Goal: Task Accomplishment & Management: Manage account settings

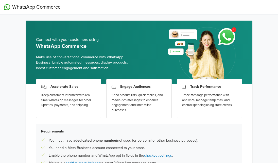
scroll to position [53, 0]
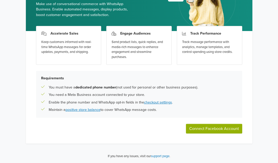
click at [212, 128] on button "Connect Facebook Account" at bounding box center [214, 128] width 56 height 10
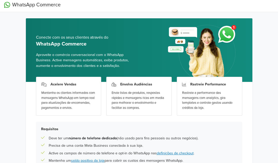
scroll to position [53, 0]
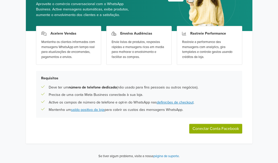
click at [202, 129] on button "Conectar Conta Facebook" at bounding box center [215, 128] width 53 height 10
click at [212, 128] on button "Conectar Conta Facebook" at bounding box center [215, 128] width 53 height 10
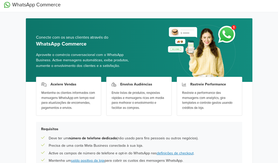
click at [71, 93] on div "Mantenha os clientes informados com mensagens WhatsApp em tempo real para atual…" at bounding box center [68, 100] width 55 height 20
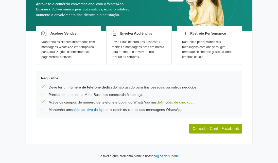
click at [182, 102] on link "definições de checkout" at bounding box center [175, 102] width 37 height 4
